Goal: Find specific page/section: Find specific page/section

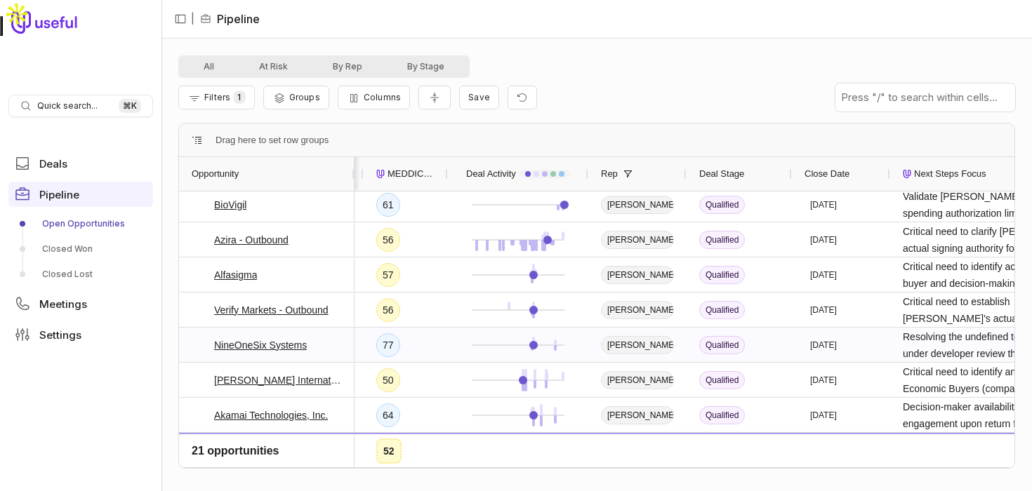
scroll to position [0, 35]
